Goal: Information Seeking & Learning: Understand process/instructions

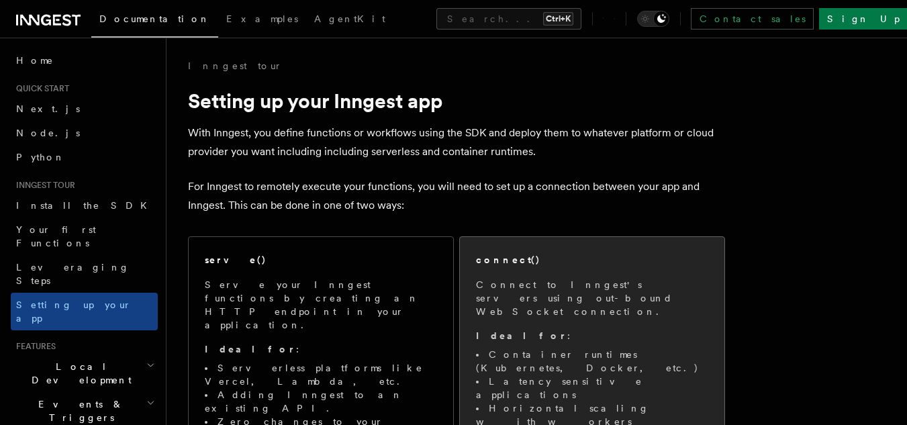
click at [630, 279] on p "Connect to Inngest's servers using out-bound WebSocket connection." at bounding box center [592, 298] width 232 height 40
